Goal: Task Accomplishment & Management: Manage account settings

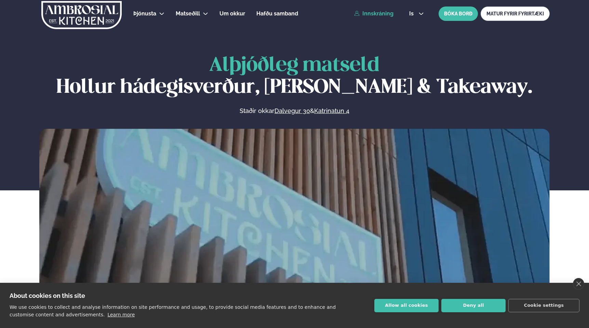
click at [368, 11] on link "Innskráning" at bounding box center [373, 14] width 39 height 6
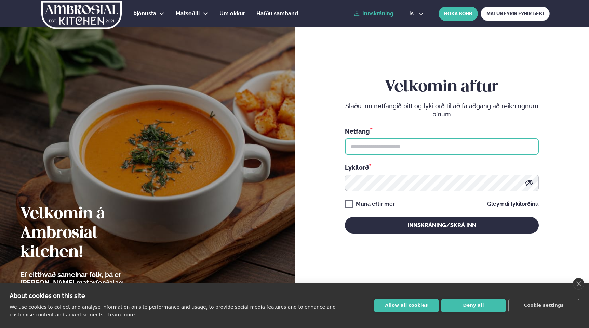
click at [411, 151] on input "text" at bounding box center [442, 146] width 194 height 16
type input "**********"
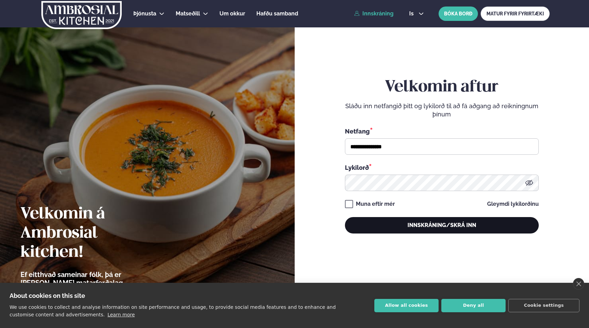
click at [405, 219] on button "Innskráning/Skrá inn" at bounding box center [442, 225] width 194 height 16
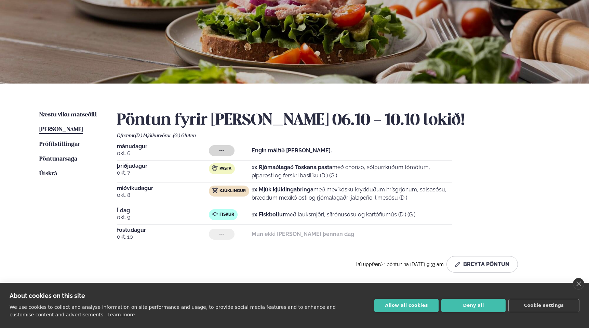
scroll to position [132, 0]
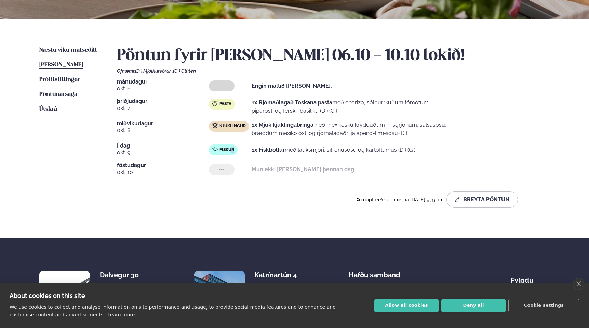
drag, startPoint x: 231, startPoint y: 149, endPoint x: 446, endPoint y: 145, distance: 215.4
click at [446, 145] on div "Fiskur 1x Fiskbollur með lauksmjöri, sítrónusósu og kartöflumús (D ) (G )" at bounding box center [330, 149] width 243 height 11
